Goal: Manage account settings

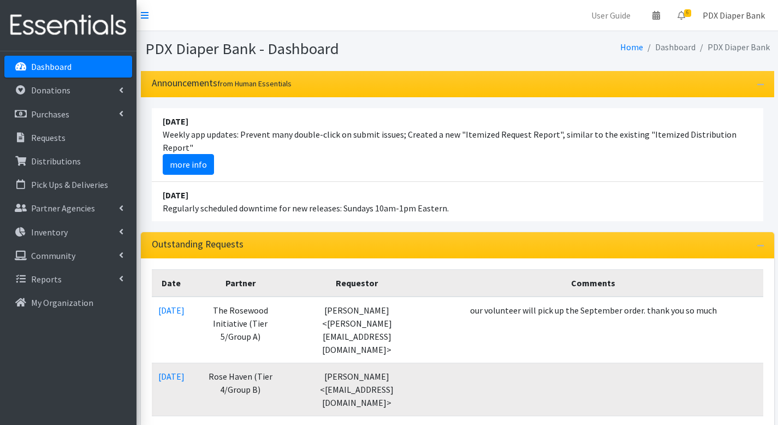
click at [732, 16] on link "PDX Diaper Bank" at bounding box center [734, 15] width 80 height 22
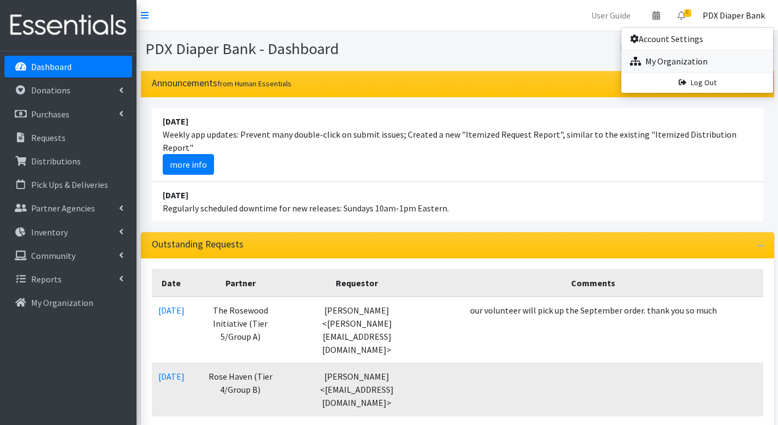
click at [670, 61] on link "My Organization" at bounding box center [698, 61] width 152 height 22
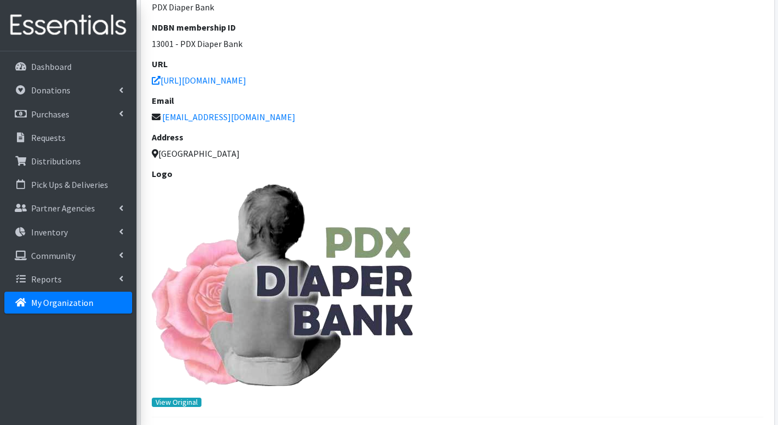
scroll to position [198, 0]
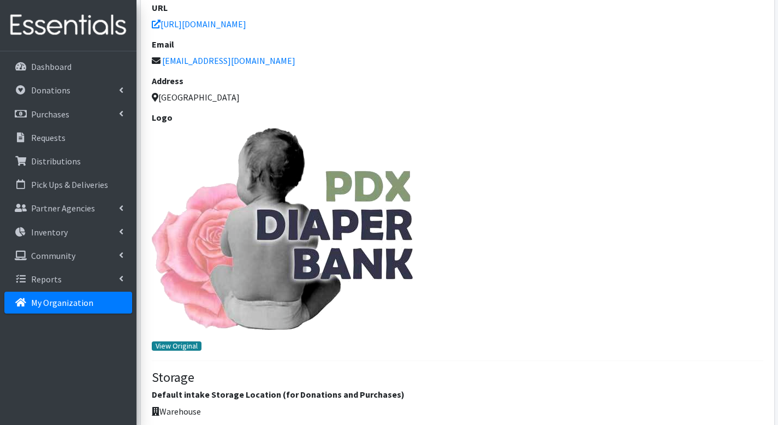
click at [176, 346] on link "View Original" at bounding box center [177, 345] width 50 height 9
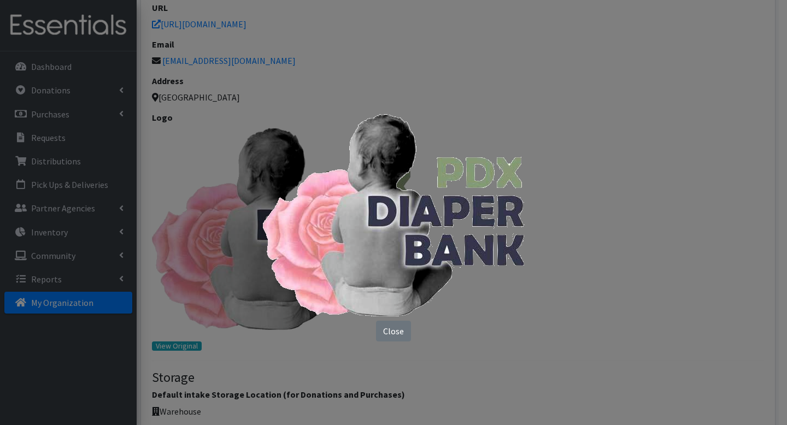
click at [388, 332] on div "Close" at bounding box center [393, 212] width 787 height 425
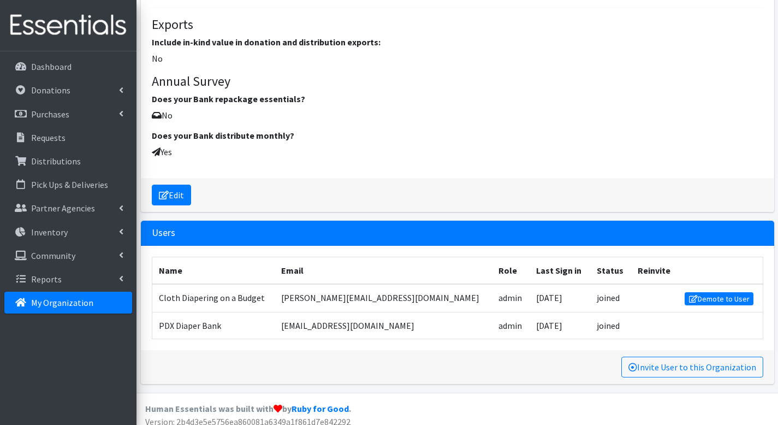
scroll to position [1548, 0]
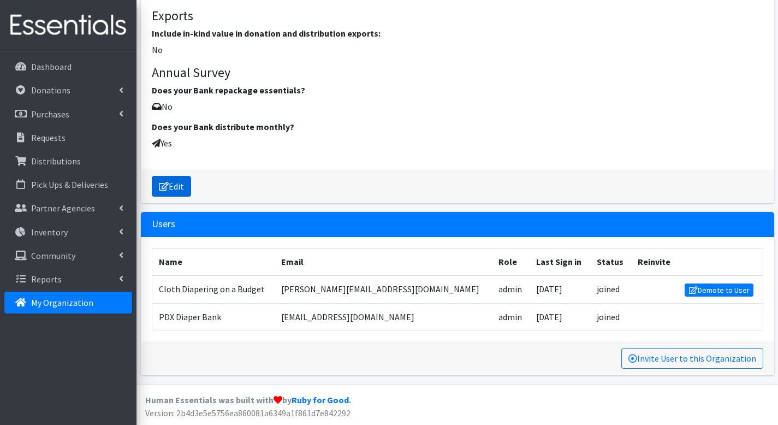
click at [177, 185] on link "Edit" at bounding box center [171, 186] width 39 height 21
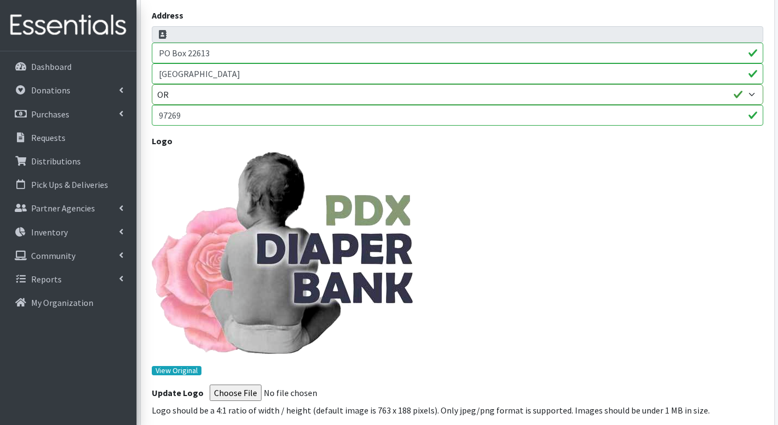
scroll to position [422, 0]
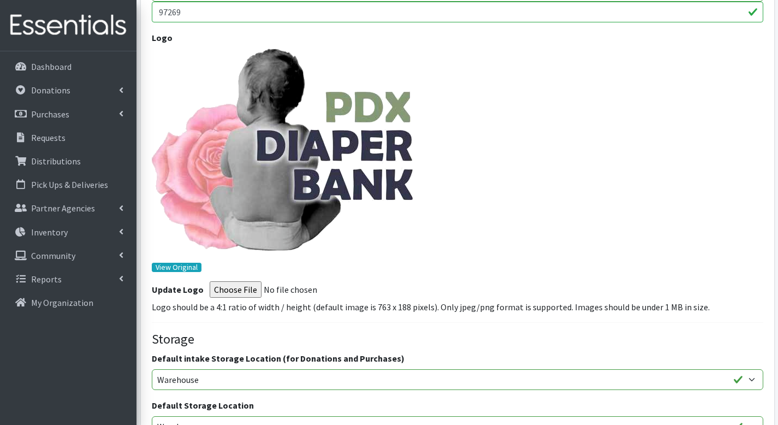
click at [236, 290] on input "Logo" at bounding box center [284, 289] width 149 height 16
type input "C:\fakepath\Logo-PdxDB.png"
click at [239, 292] on input "Logo" at bounding box center [284, 289] width 149 height 16
click at [234, 290] on input "Logo" at bounding box center [284, 289] width 149 height 16
type input "C:\fakepath\Logo-PdxDB.png"
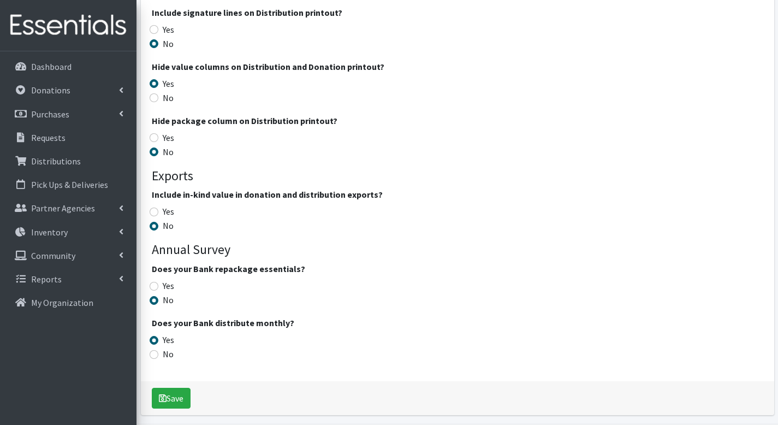
scroll to position [1854, 0]
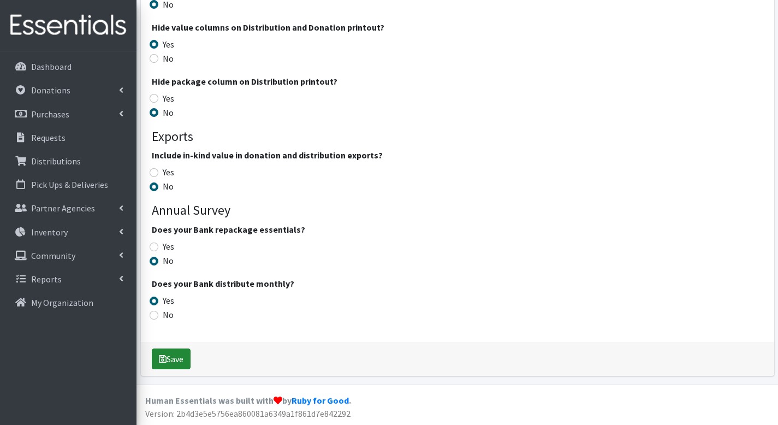
click at [172, 361] on button "Save" at bounding box center [171, 359] width 39 height 21
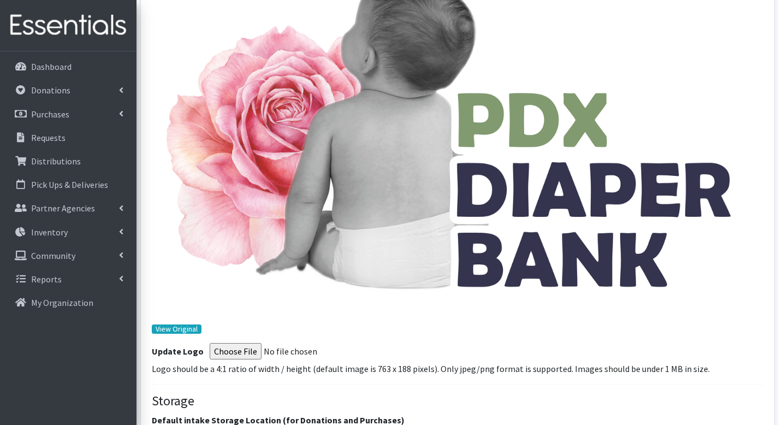
scroll to position [556, 0]
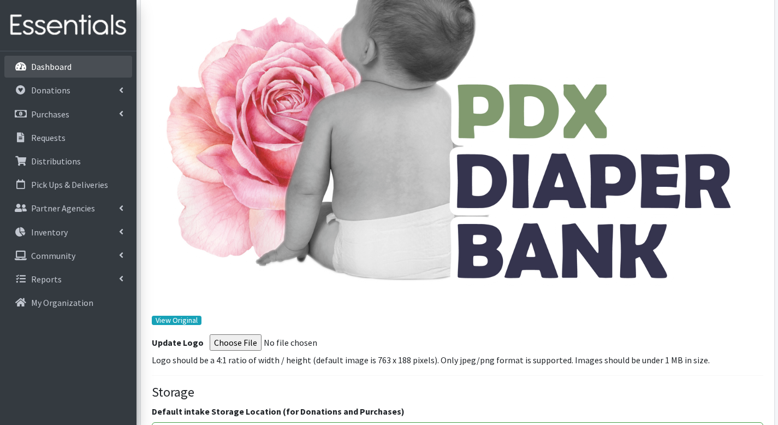
click at [56, 63] on p "Dashboard" at bounding box center [51, 66] width 40 height 11
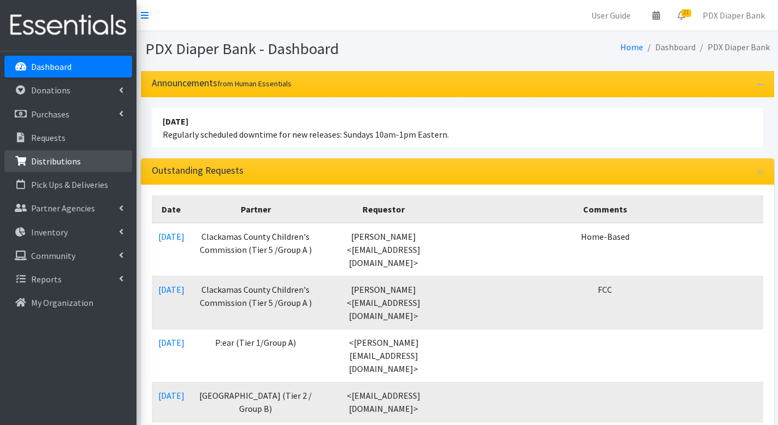
click at [56, 161] on p "Distributions" at bounding box center [56, 161] width 50 height 11
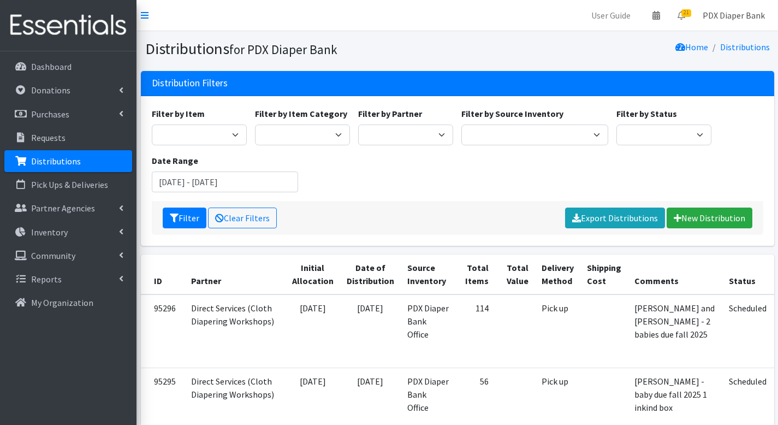
click at [725, 11] on link "PDX Diaper Bank" at bounding box center [734, 15] width 80 height 22
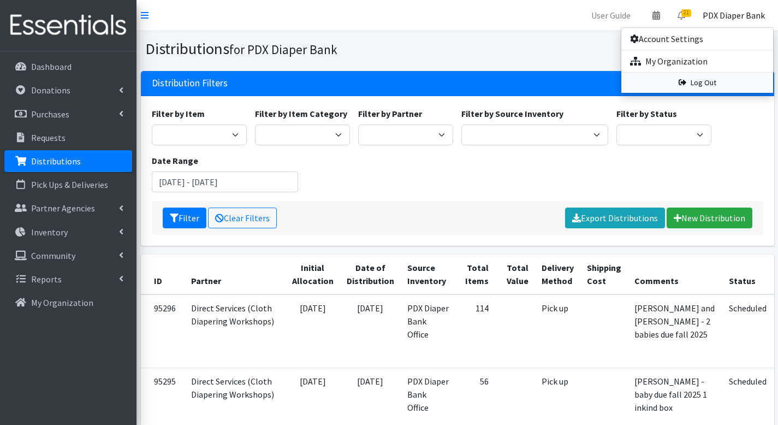
click at [701, 82] on link "Log Out" at bounding box center [698, 83] width 152 height 20
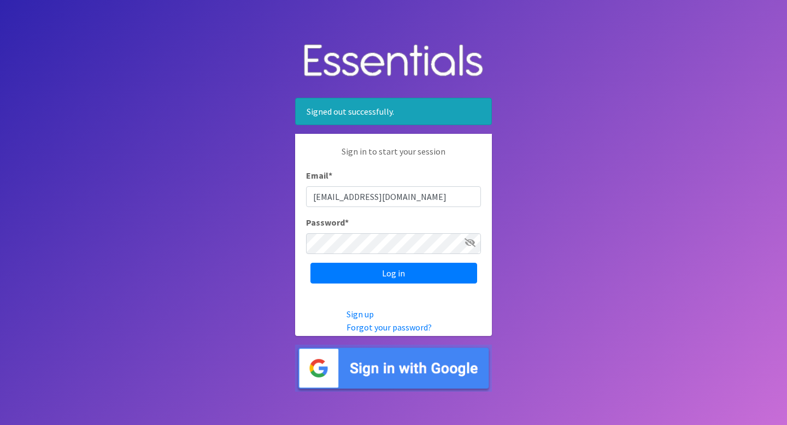
click at [396, 197] on input "info@pdxdiaperbank.org" at bounding box center [393, 196] width 175 height 21
type input "pdxdiaperbank@pdxdiaperbank.org"
click at [399, 268] on input "Log in" at bounding box center [393, 273] width 167 height 21
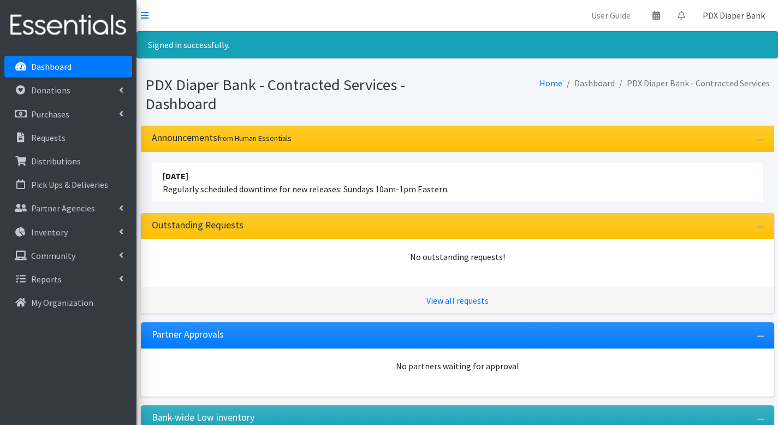
click at [727, 15] on link "PDX Diaper Bank" at bounding box center [734, 15] width 80 height 22
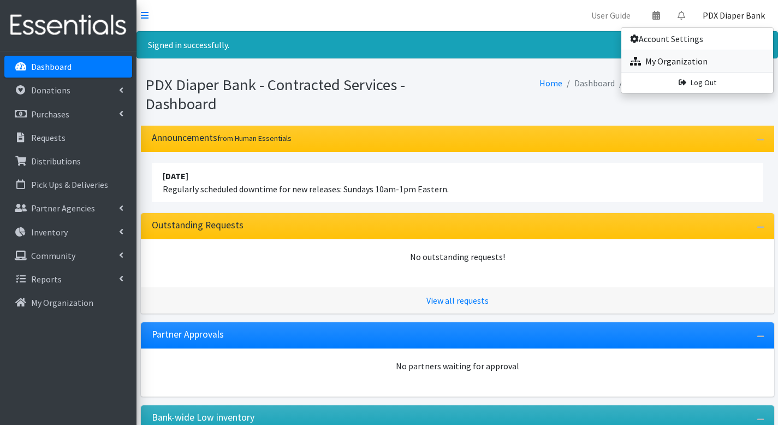
click at [661, 61] on link "My Organization" at bounding box center [698, 61] width 152 height 22
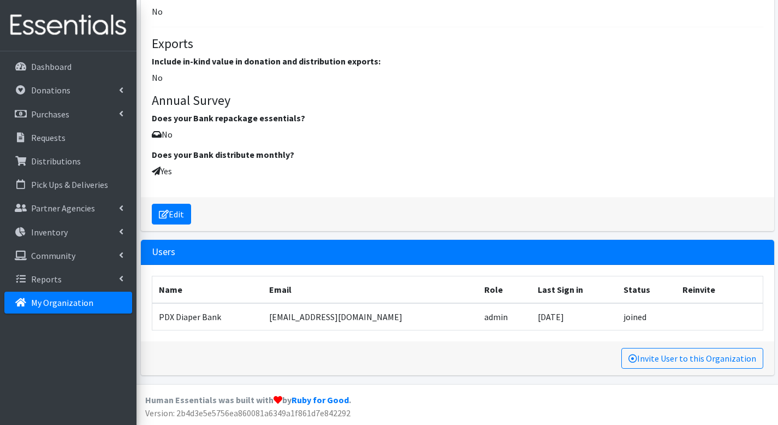
scroll to position [1426, 0]
click at [173, 225] on link "Edit" at bounding box center [171, 214] width 39 height 21
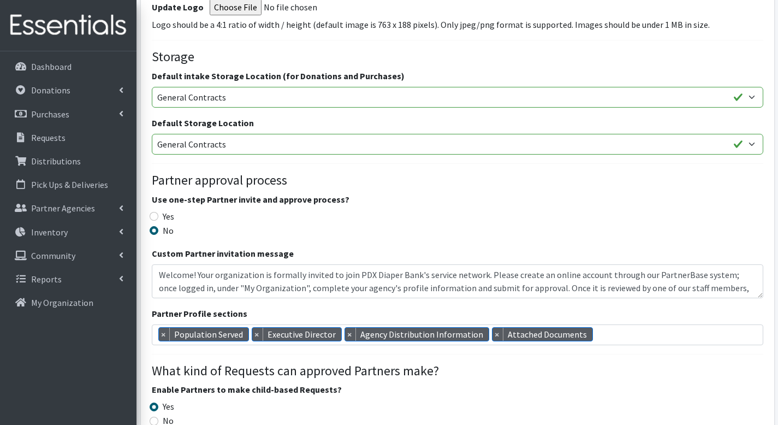
scroll to position [478, 0]
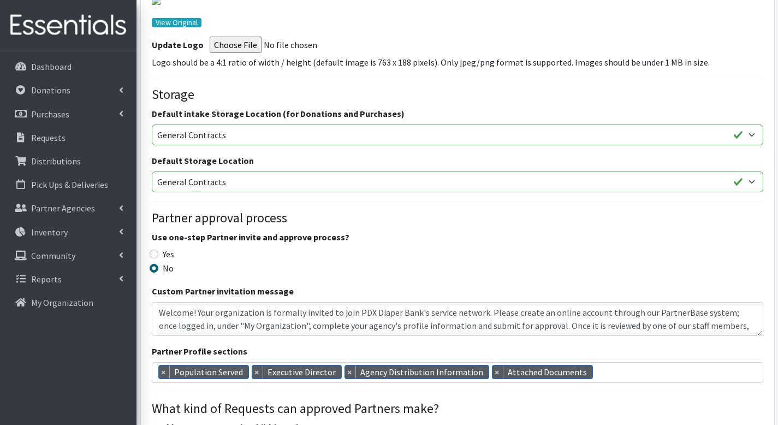
click at [241, 53] on input "Logo" at bounding box center [284, 45] width 149 height 16
type input "C:\fakepath\Logo-PdxDB.png"
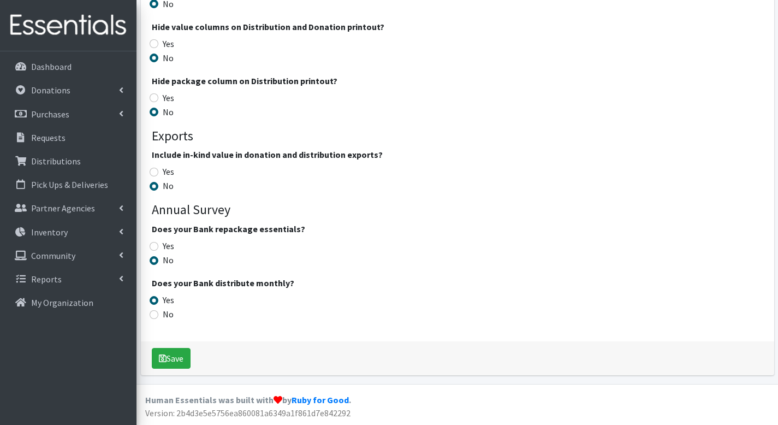
scroll to position [1859, 0]
click at [177, 355] on button "Save" at bounding box center [171, 358] width 39 height 21
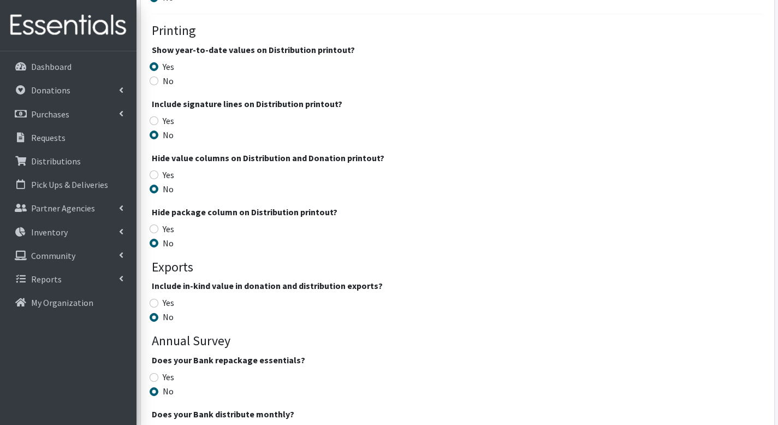
scroll to position [2037, 0]
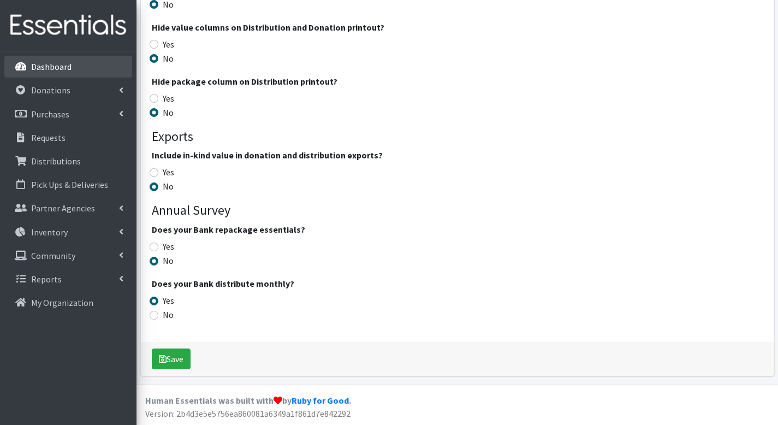
click at [67, 67] on p "Dashboard" at bounding box center [51, 66] width 40 height 11
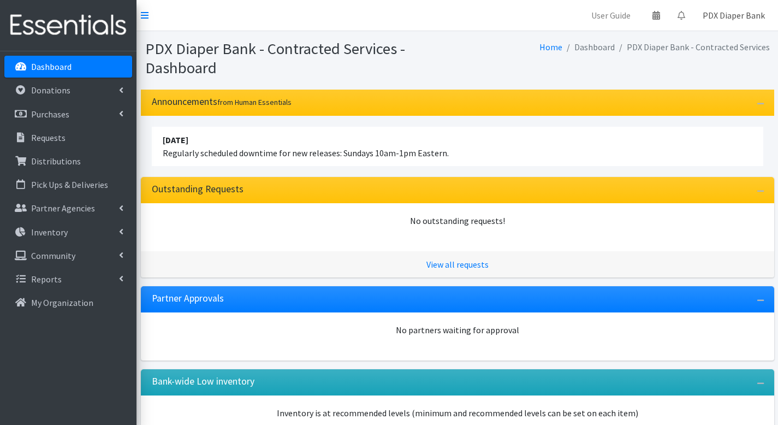
click at [721, 16] on link "PDX Diaper Bank" at bounding box center [734, 15] width 80 height 22
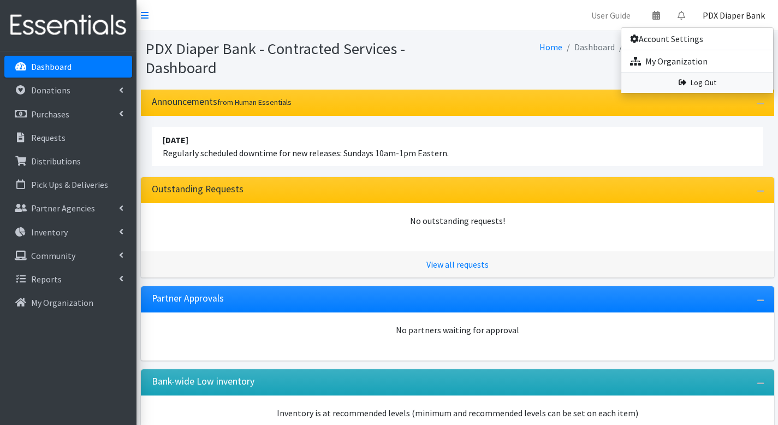
click at [692, 82] on link "Log Out" at bounding box center [698, 83] width 152 height 20
